Goal: Complete application form: Complete application form

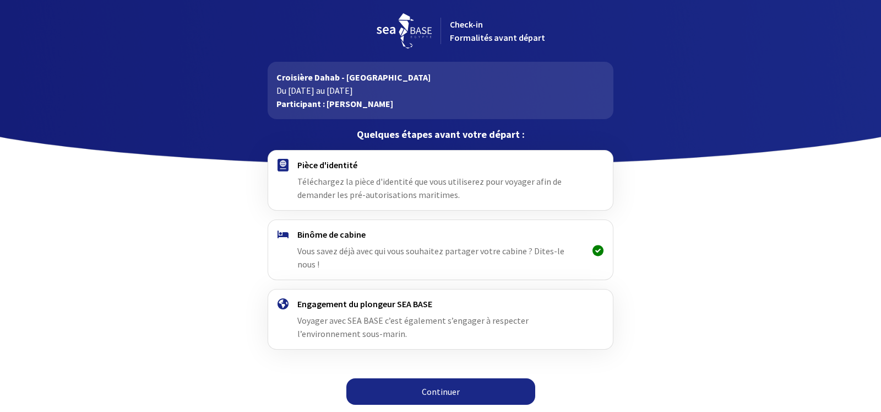
click at [461, 383] on link "Continuer" at bounding box center [441, 391] width 189 height 26
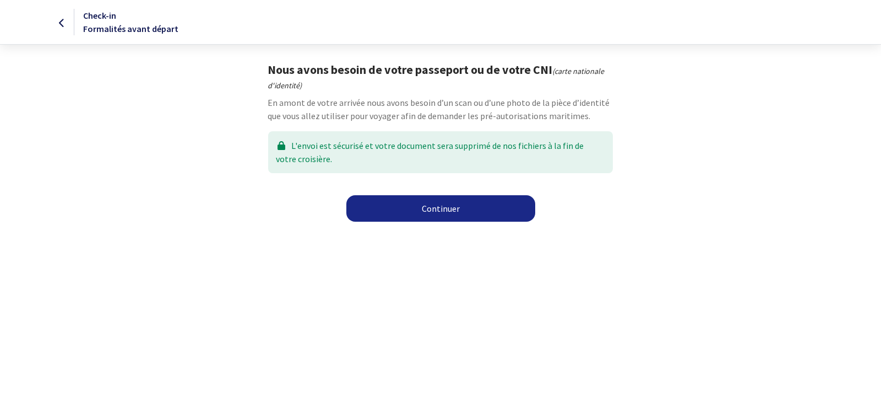
click at [458, 214] on link "Continuer" at bounding box center [441, 208] width 189 height 26
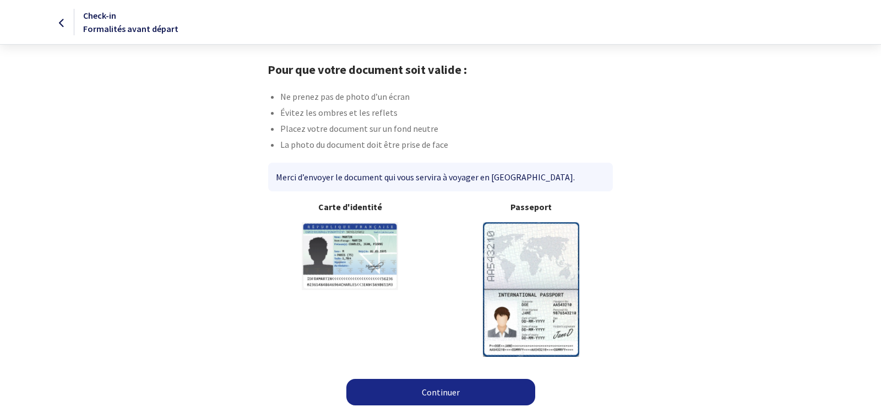
click at [539, 277] on img at bounding box center [531, 289] width 96 height 134
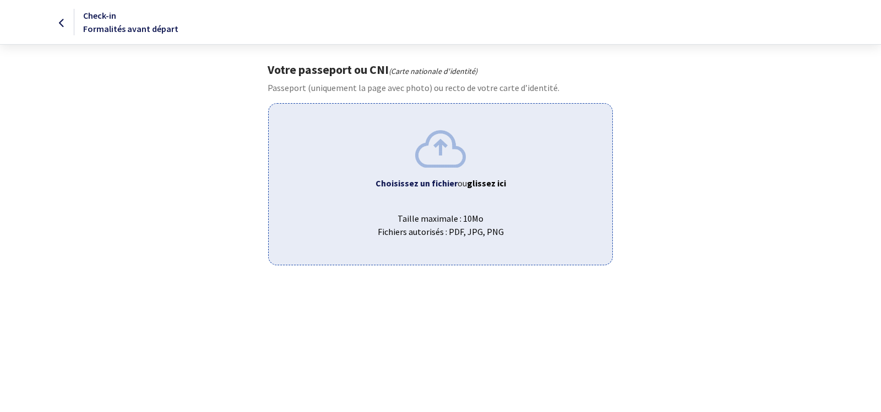
click at [450, 166] on img at bounding box center [440, 148] width 51 height 37
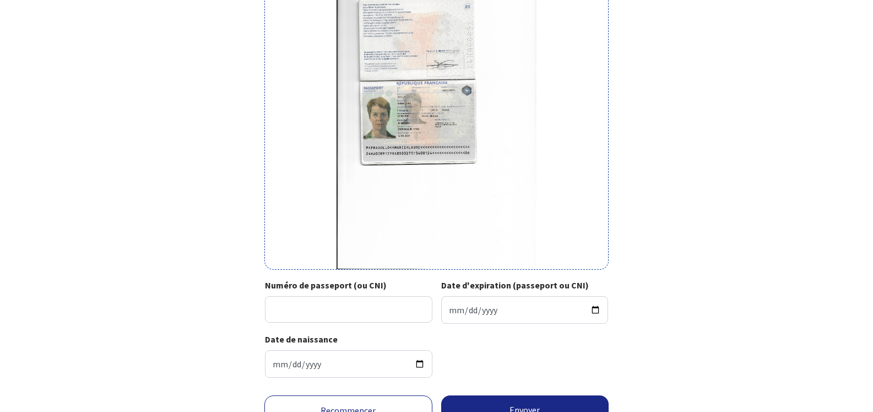
scroll to position [163, 0]
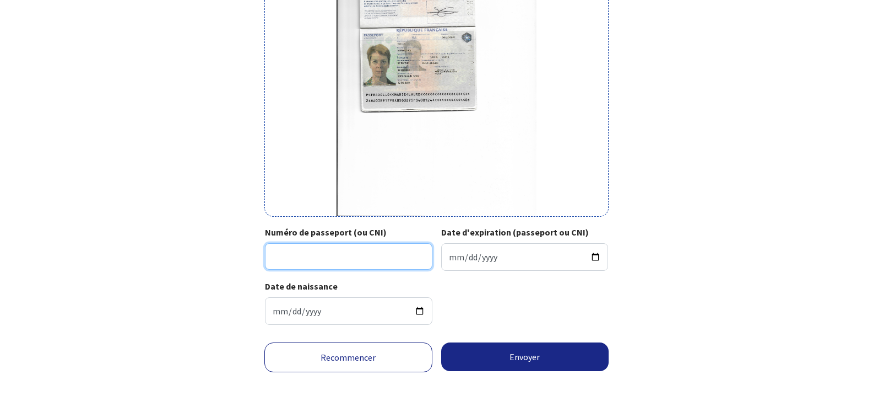
click at [358, 254] on input "Numéro de passeport (ou CNI)" at bounding box center [348, 256] width 167 height 26
click at [345, 262] on input "Numéro de passeport (ou CNI)" at bounding box center [348, 256] width 167 height 26
type input "24HA00891"
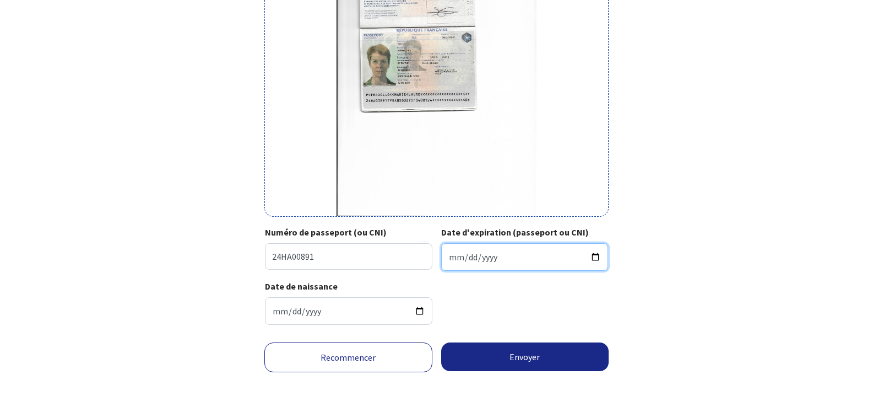
click at [525, 261] on input "Date d'expiration (passeport ou CNI)" at bounding box center [524, 257] width 167 height 28
type input "2034-08-12"
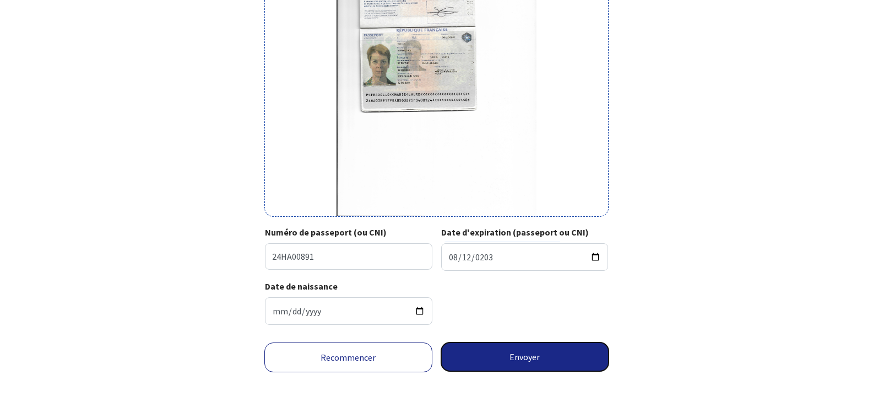
click at [543, 359] on button "Envoyer" at bounding box center [525, 356] width 168 height 29
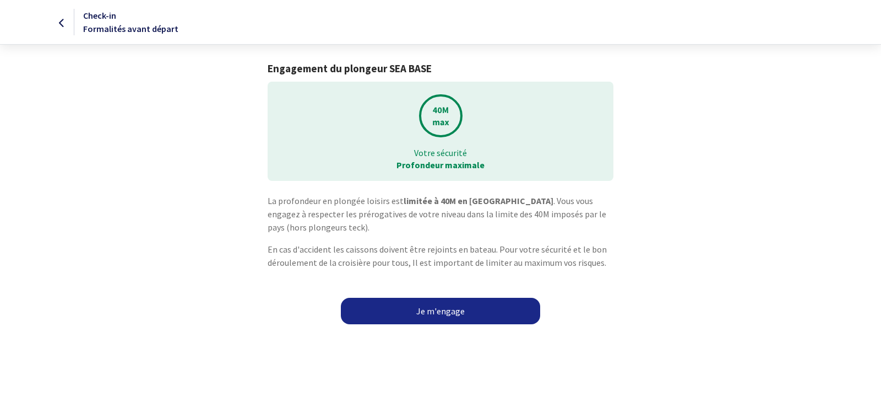
click at [466, 312] on link "Je m'engage" at bounding box center [440, 310] width 199 height 26
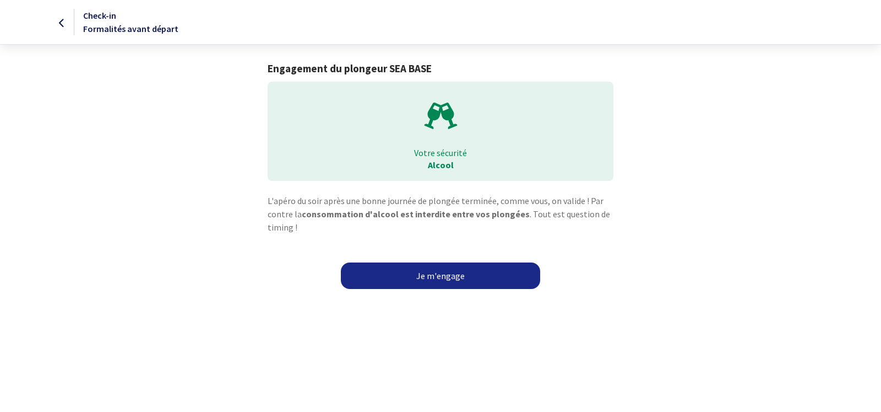
click at [441, 281] on link "Je m'engage" at bounding box center [440, 275] width 199 height 26
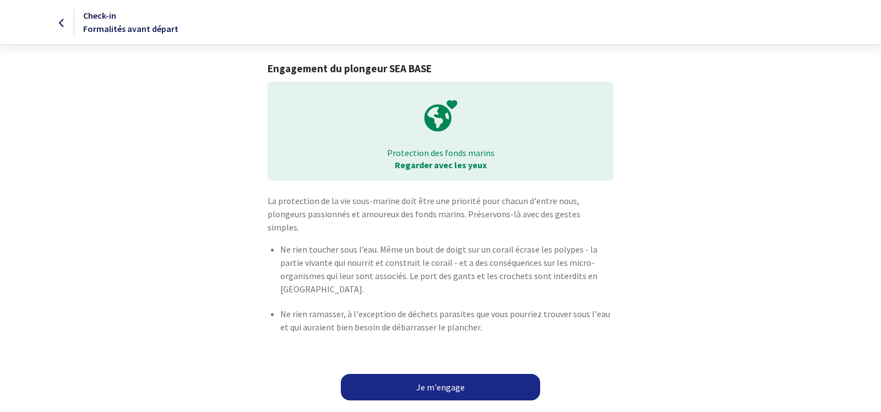
click at [477, 374] on link "Je m'engage" at bounding box center [440, 387] width 199 height 26
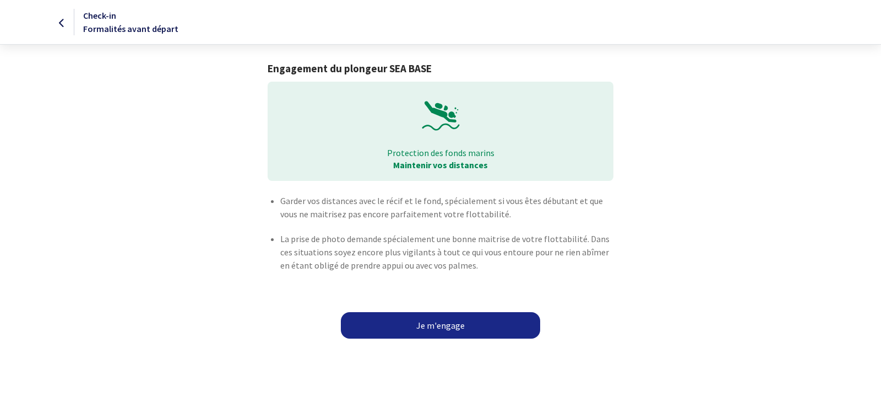
click at [479, 322] on link "Je m'engage" at bounding box center [440, 325] width 199 height 26
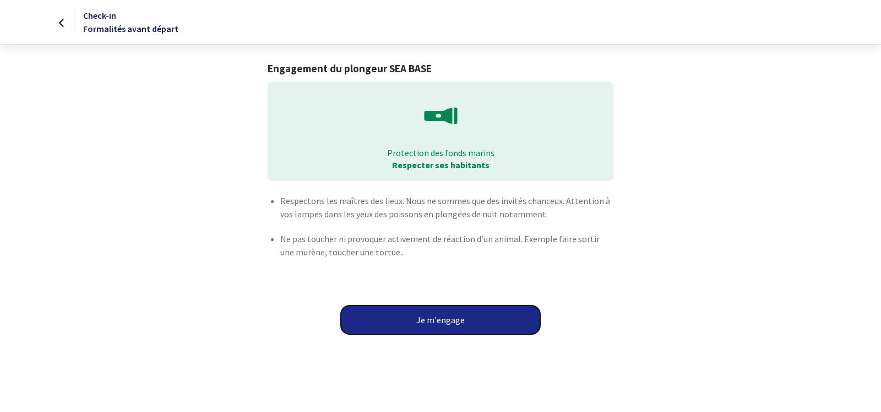
click at [445, 320] on button "Je m'engage" at bounding box center [440, 319] width 199 height 29
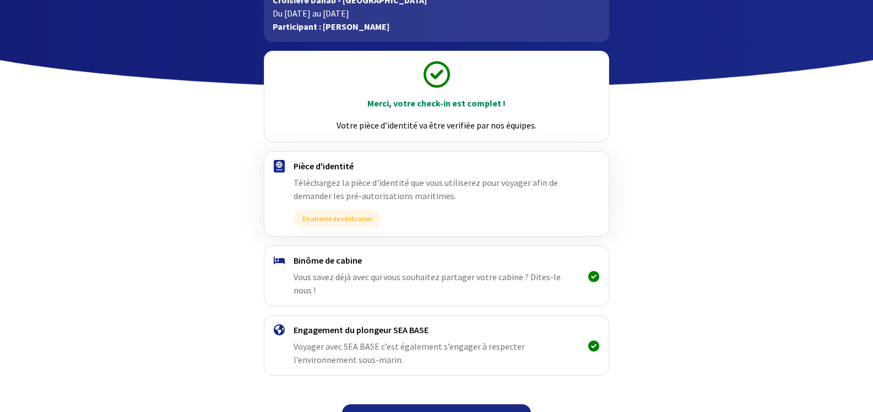
scroll to position [89, 0]
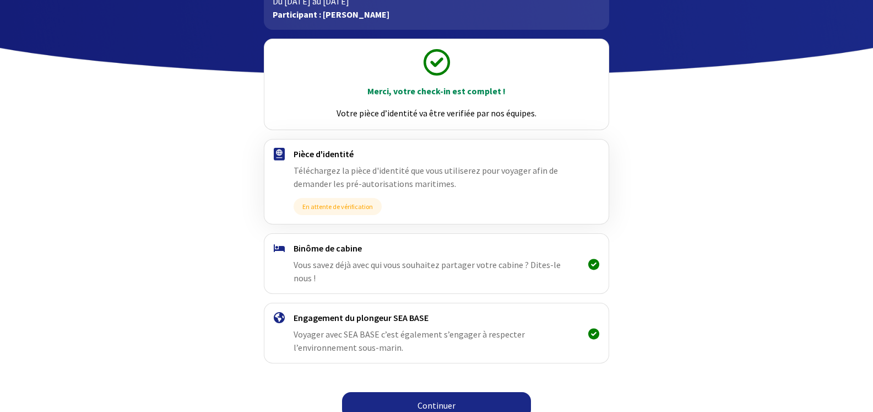
click at [455, 392] on link "Continuer" at bounding box center [436, 405] width 189 height 26
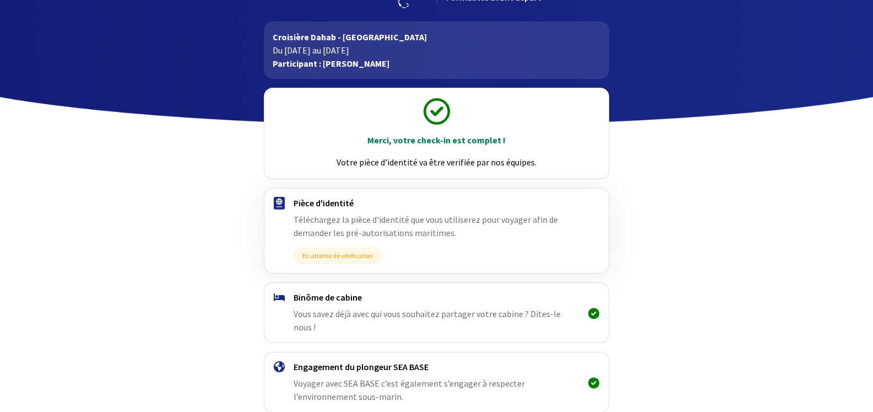
scroll to position [89, 0]
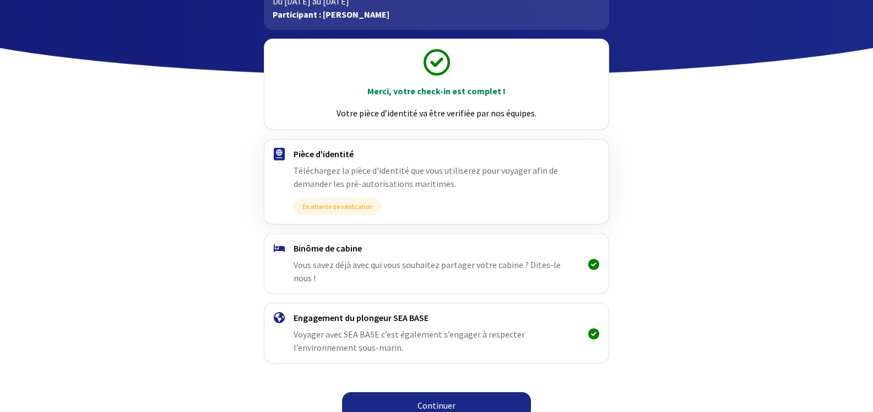
click at [451, 392] on link "Continuer" at bounding box center [436, 405] width 189 height 26
